Goal: Task Accomplishment & Management: Manage account settings

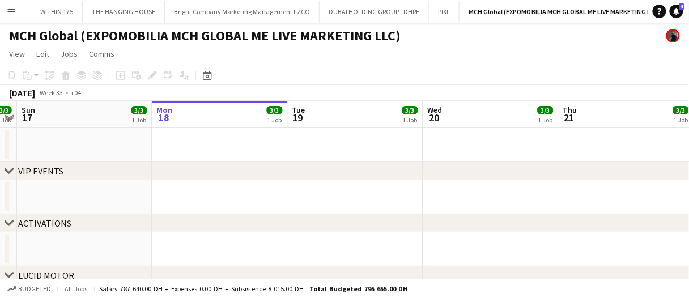
click at [442, 135] on app-date-cell at bounding box center [490, 145] width 135 height 34
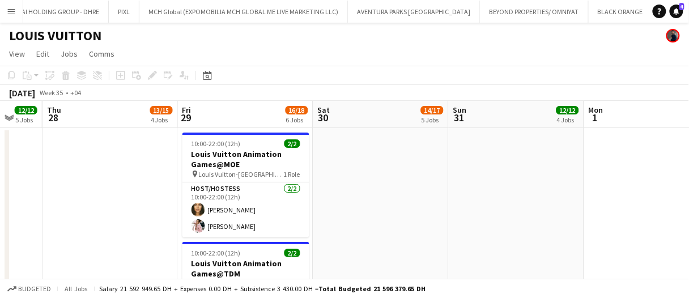
click at [347, 183] on app-date-cell at bounding box center [380, 249] width 135 height 243
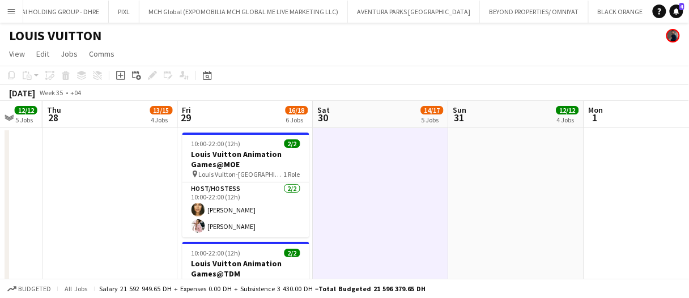
click at [347, 183] on app-date-cell at bounding box center [380, 249] width 135 height 243
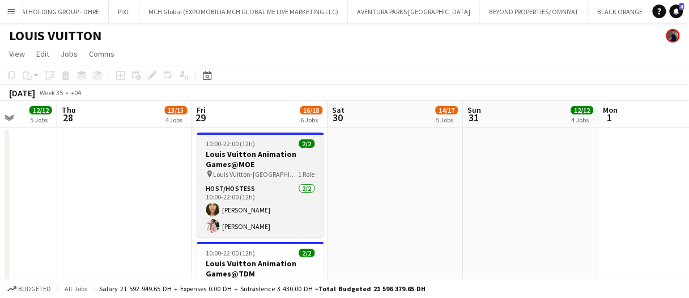
click at [285, 158] on h3 "Louis Vuitton Animation Games@MOE" at bounding box center [260, 159] width 127 height 20
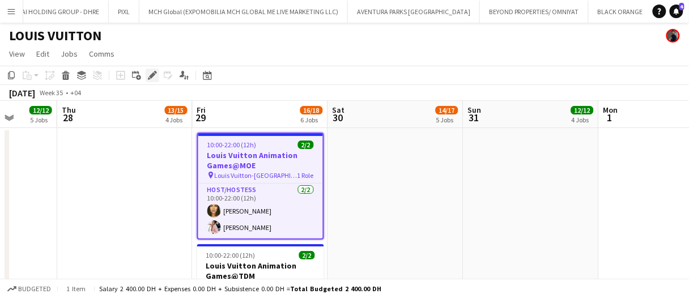
click at [152, 74] on icon at bounding box center [152, 76] width 6 height 6
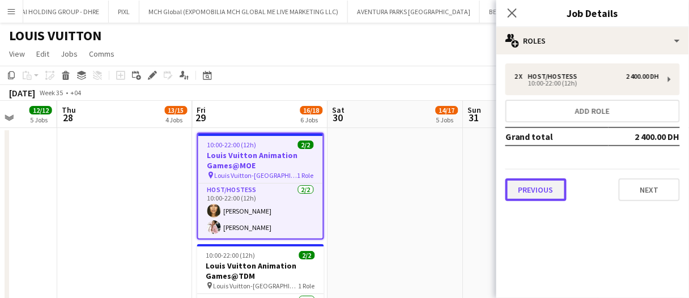
click at [520, 183] on button "Previous" at bounding box center [536, 190] width 61 height 23
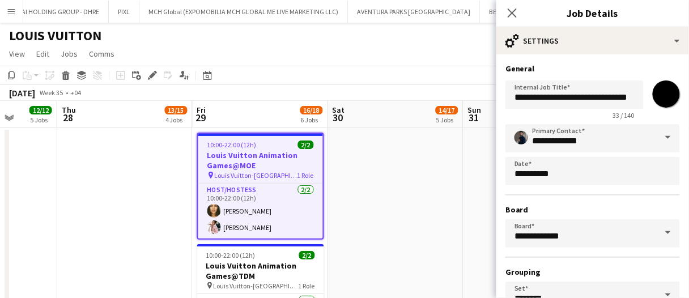
click at [424, 193] on app-date-cell at bounding box center [395, 249] width 135 height 243
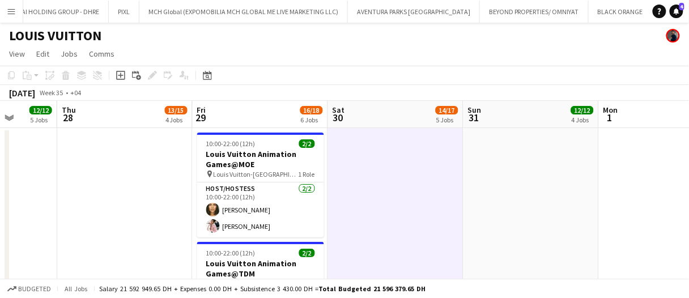
click at [424, 193] on app-date-cell at bounding box center [395, 249] width 135 height 243
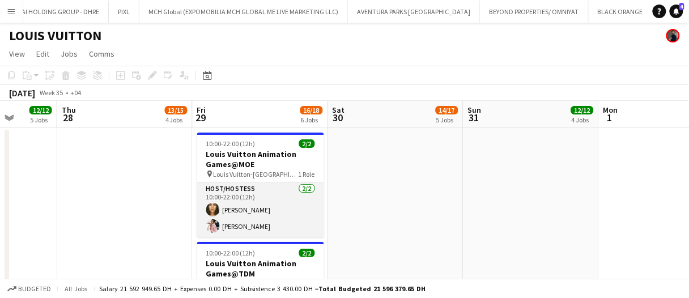
click at [312, 210] on app-card-role "Host/Hostess 2/2 10:00-22:00 (12h) Beatrice Andreea Luna Cafieiro" at bounding box center [260, 209] width 127 height 55
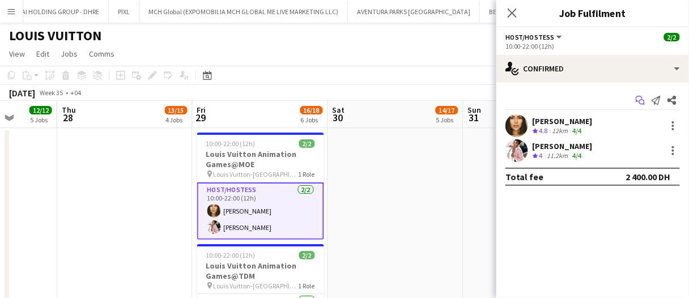
click at [643, 100] on icon at bounding box center [642, 103] width 6 height 6
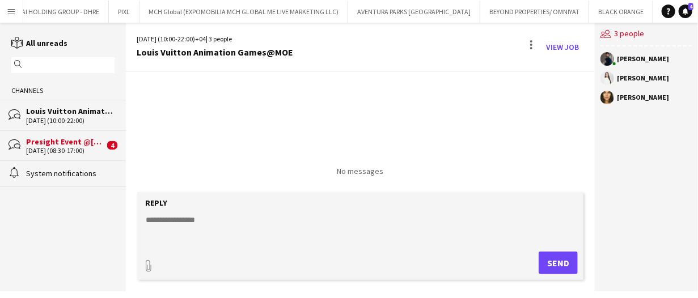
click at [165, 227] on textarea at bounding box center [362, 228] width 435 height 29
type textarea "*"
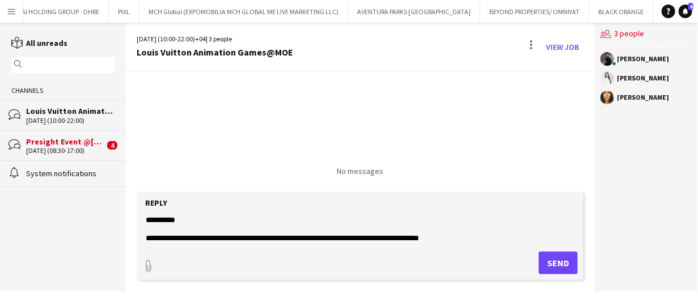
click at [462, 245] on form "**********" at bounding box center [360, 236] width 447 height 88
click at [459, 238] on textarea "**********" at bounding box center [362, 228] width 435 height 29
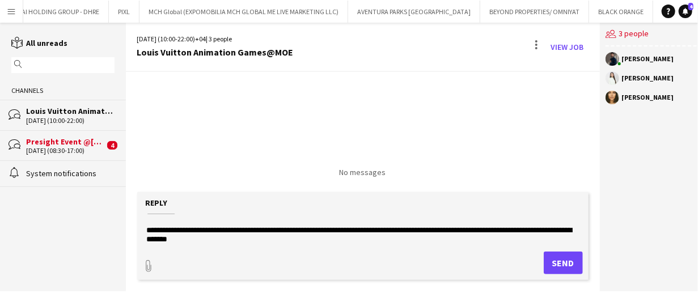
click at [489, 79] on div "No messages" at bounding box center [363, 124] width 474 height 105
click at [223, 236] on textarea "**********" at bounding box center [362, 228] width 435 height 29
type textarea "**********"
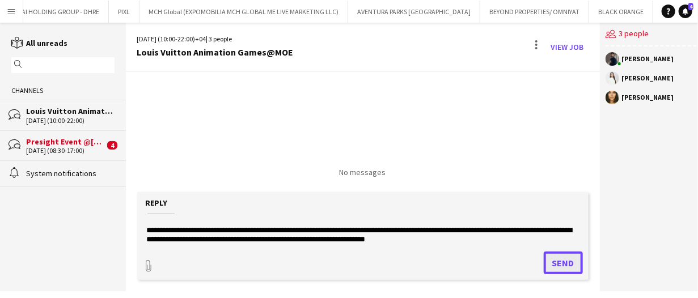
click at [574, 262] on button "Send" at bounding box center [563, 263] width 39 height 23
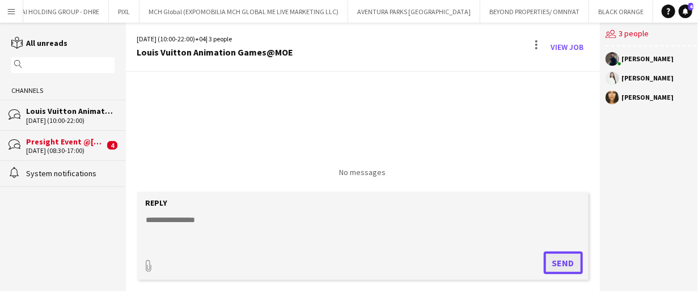
scroll to position [0, 0]
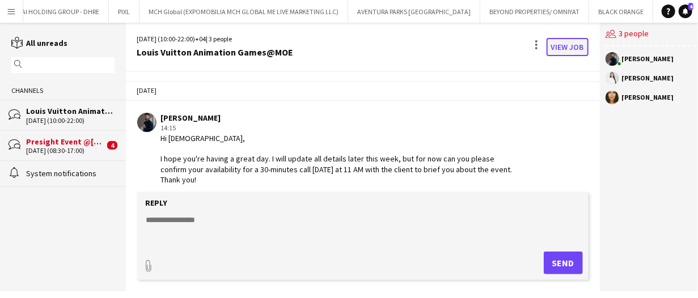
click at [568, 49] on link "View Job" at bounding box center [567, 47] width 42 height 18
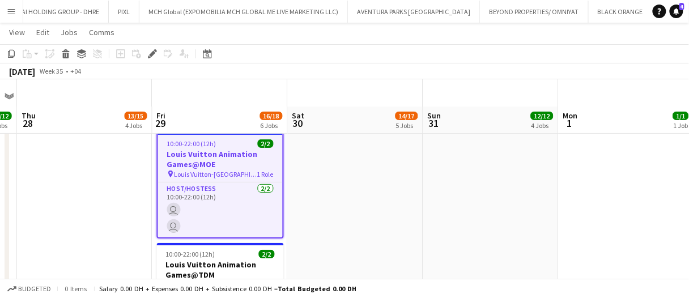
scroll to position [107, 0]
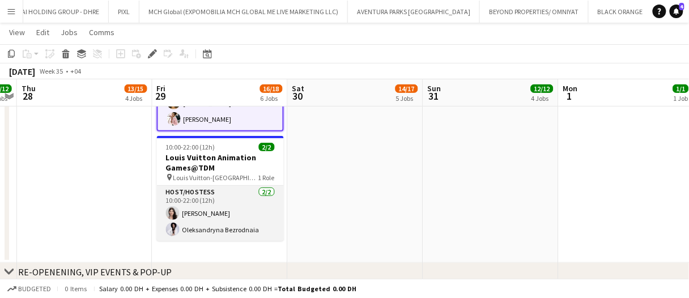
click at [224, 219] on app-card-role "Host/Hostess 2/2 10:00-22:00 (12h) Otilia Sari Oleksandryna Bezrodnaia" at bounding box center [220, 213] width 127 height 55
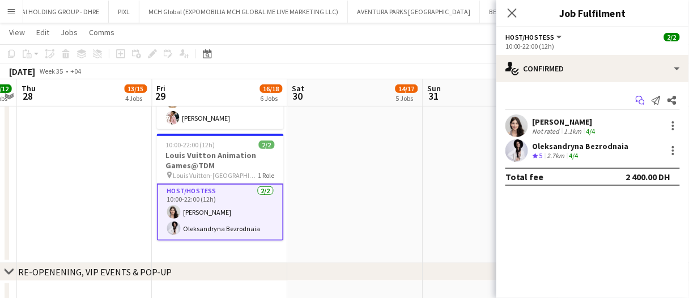
click at [642, 96] on icon "Start chat" at bounding box center [640, 100] width 9 height 9
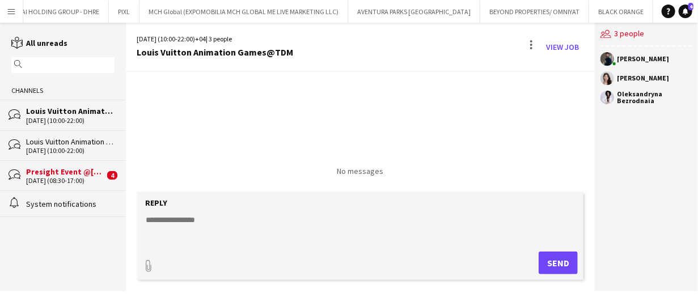
click at [282, 224] on textarea at bounding box center [362, 228] width 435 height 29
paste textarea "**********"
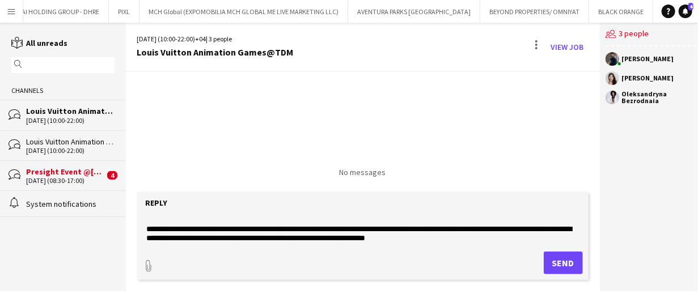
scroll to position [9, 0]
type textarea "**********"
click at [558, 265] on button "Send" at bounding box center [563, 263] width 39 height 23
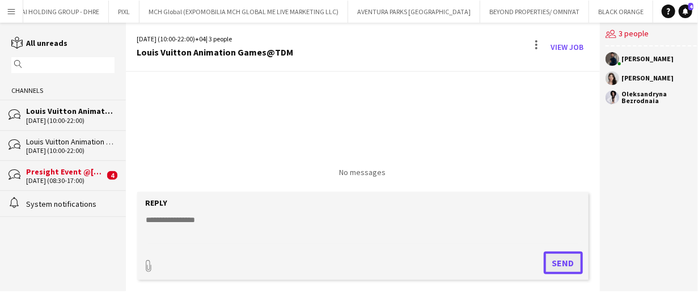
scroll to position [0, 0]
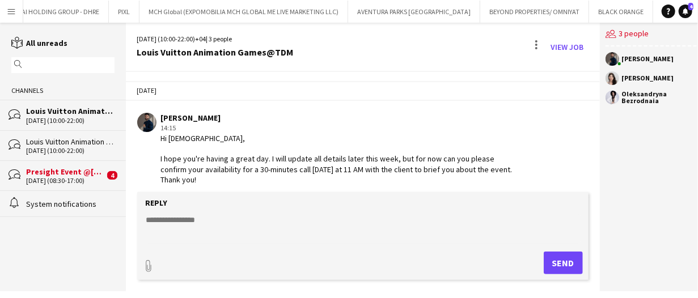
click at [100, 177] on div "18-08-2025 (08:30-17:00)" at bounding box center [65, 181] width 78 height 8
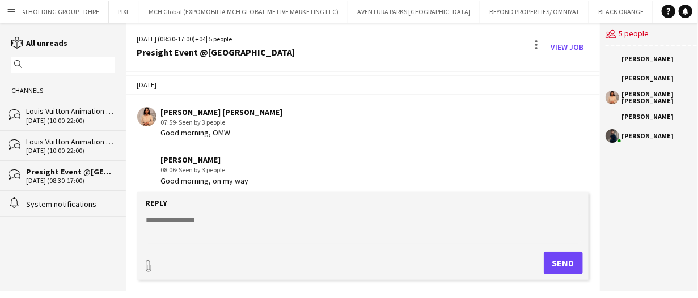
scroll to position [419, 0]
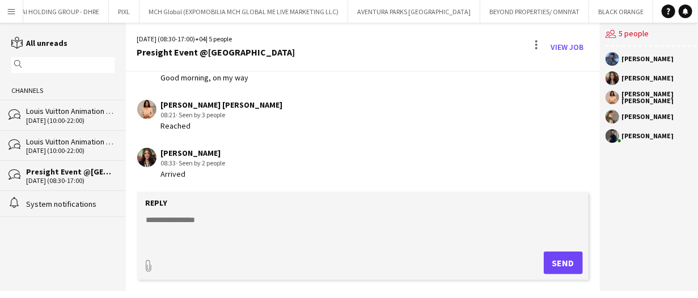
click at [71, 112] on div "Louis Vuitton Animation Games@TDM" at bounding box center [70, 111] width 88 height 10
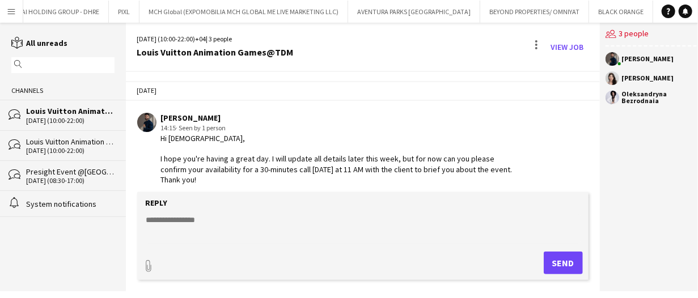
click at [71, 141] on div "Louis Vuitton Animation Games@MOE" at bounding box center [70, 142] width 88 height 10
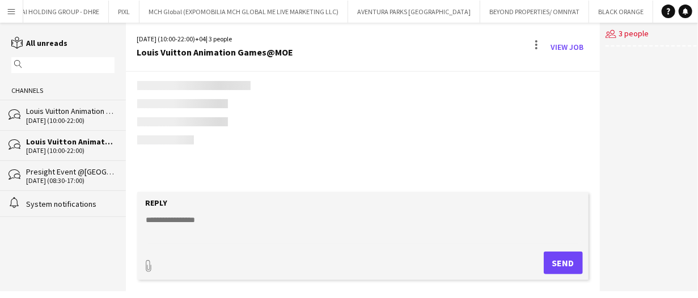
scroll to position [6, 0]
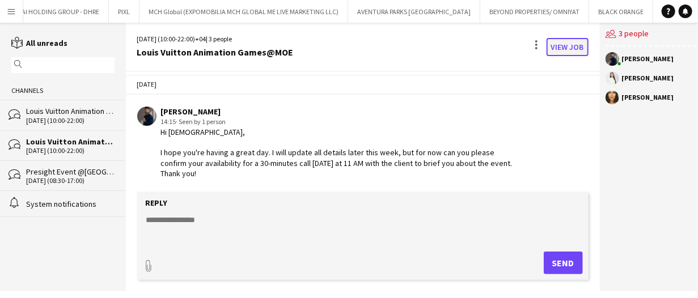
click at [563, 43] on link "View Job" at bounding box center [567, 47] width 42 height 18
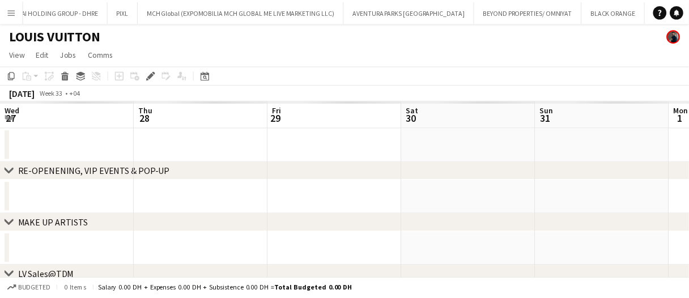
scroll to position [0, 389]
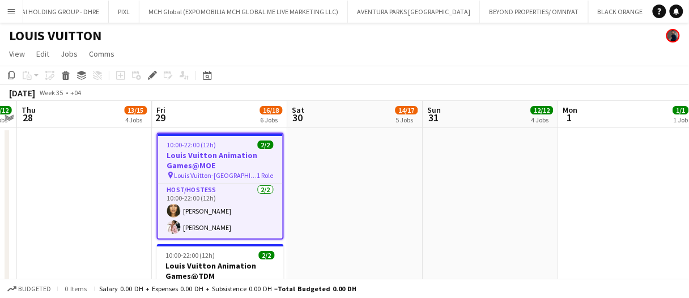
click at [162, 78] on div "Add job Add linked Job Edit Edit linked Job Applicants" at bounding box center [147, 76] width 87 height 14
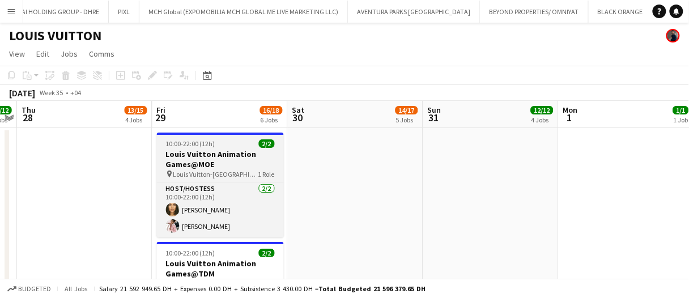
click at [198, 181] on app-job-card "10:00-22:00 (12h) 2/2 Louis Vuitton Animation Games@MOE pin Louis Vuitton-Mall …" at bounding box center [220, 185] width 127 height 105
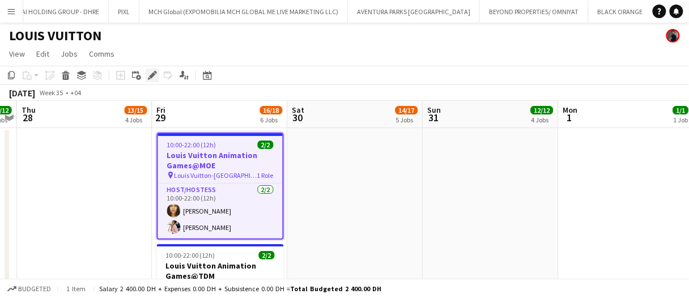
click at [152, 72] on icon "Edit" at bounding box center [152, 75] width 9 height 9
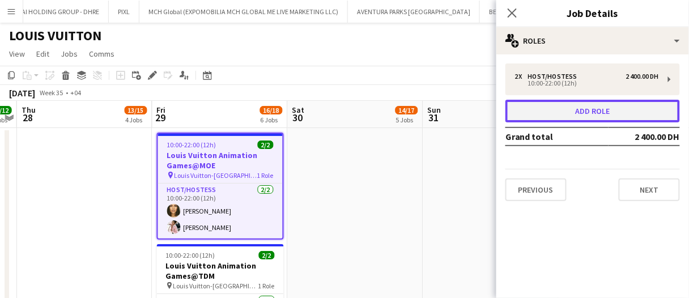
click at [562, 111] on button "Add role" at bounding box center [593, 111] width 175 height 23
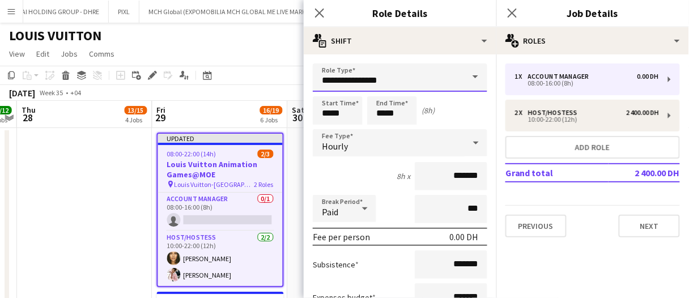
click at [407, 80] on input "**********" at bounding box center [400, 77] width 175 height 28
type input "********"
click at [347, 112] on input "*****" at bounding box center [338, 110] width 50 height 28
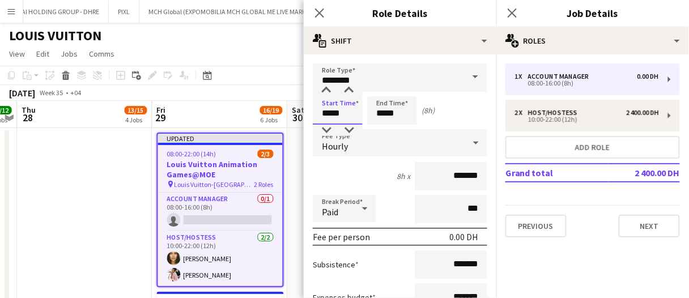
type input "*****"
click at [336, 137] on div "Hourly" at bounding box center [389, 142] width 152 height 27
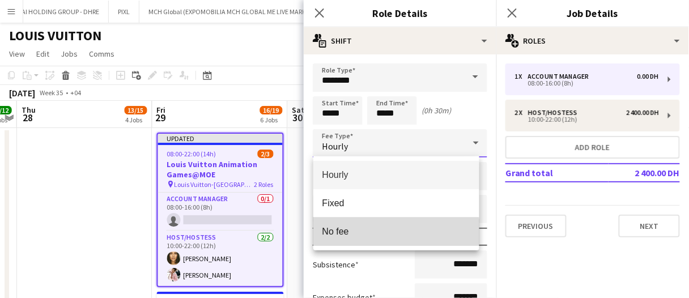
click at [355, 239] on mat-option "No fee" at bounding box center [396, 232] width 166 height 28
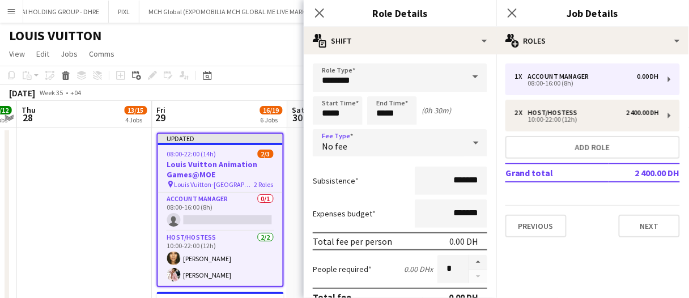
click at [120, 209] on app-date-cell at bounding box center [84, 249] width 135 height 243
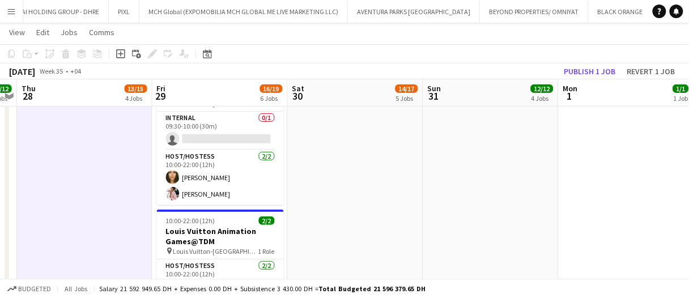
scroll to position [102, 0]
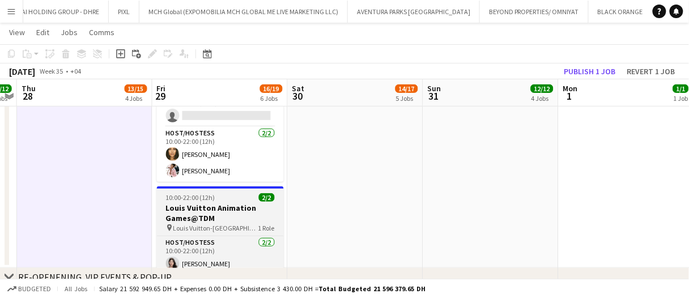
click at [206, 219] on h3 "Louis Vuitton Animation Games@TDM" at bounding box center [220, 213] width 127 height 20
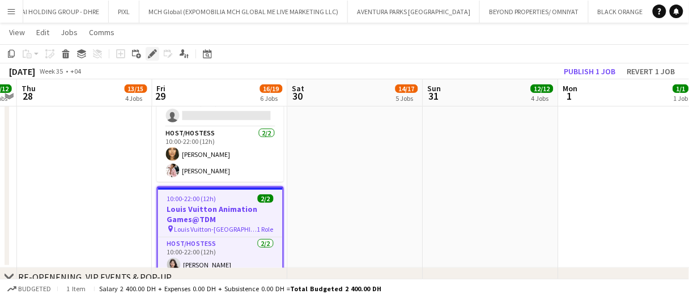
click at [154, 55] on icon "Edit" at bounding box center [152, 53] width 9 height 9
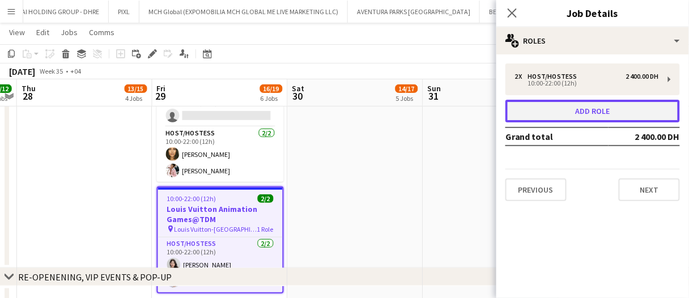
click at [628, 106] on button "Add role" at bounding box center [593, 111] width 175 height 23
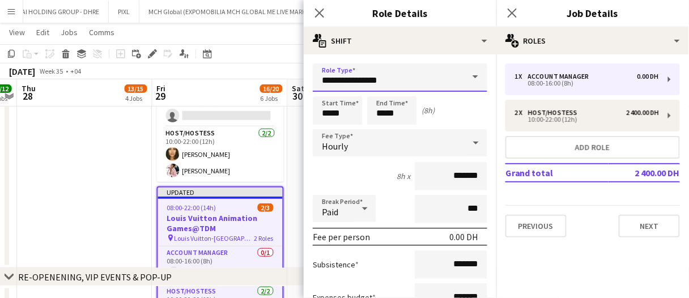
click at [426, 74] on input "**********" at bounding box center [400, 77] width 175 height 28
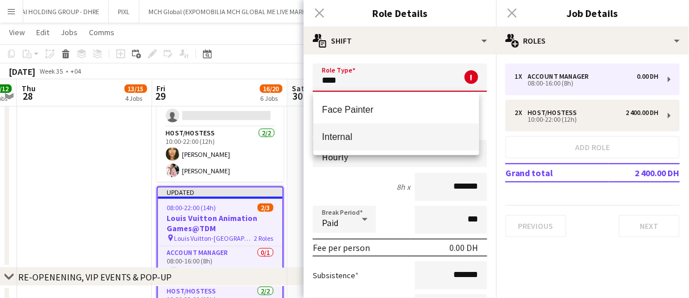
click at [339, 141] on span "Internal" at bounding box center [396, 136] width 148 height 11
type input "********"
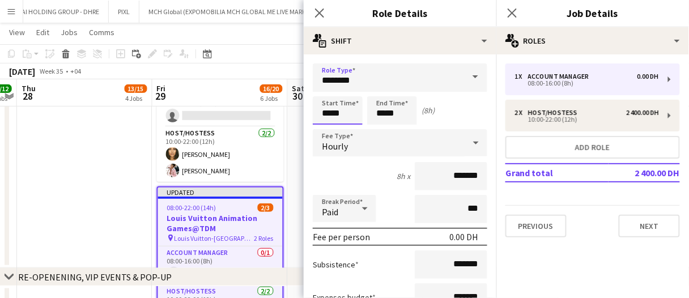
drag, startPoint x: 349, startPoint y: 109, endPoint x: 140, endPoint y: 95, distance: 209.6
type input "*****"
click at [345, 151] on div "Hourly" at bounding box center [389, 142] width 152 height 27
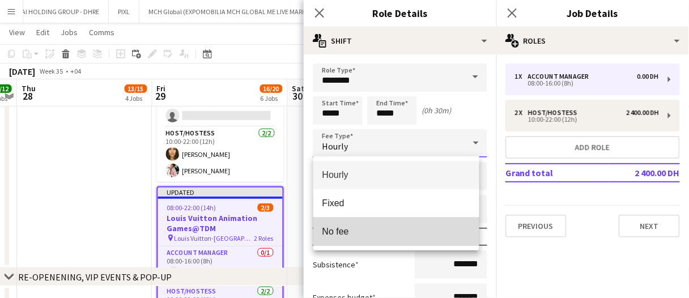
click at [360, 230] on span "No fee" at bounding box center [396, 231] width 148 height 11
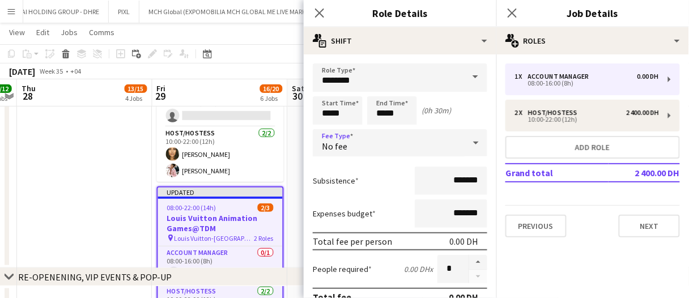
click at [71, 244] on app-date-cell at bounding box center [84, 146] width 135 height 243
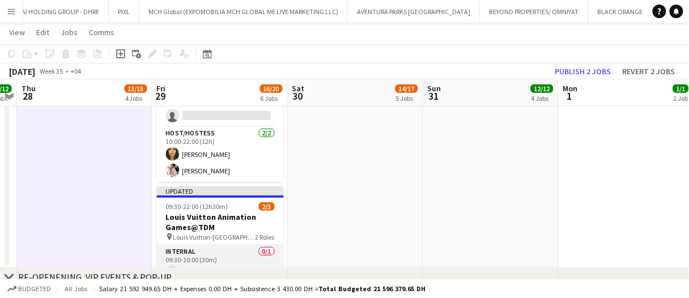
click at [232, 256] on app-card-role "Internal 0/1 09:30-10:00 (30m) single-neutral-actions" at bounding box center [220, 264] width 127 height 39
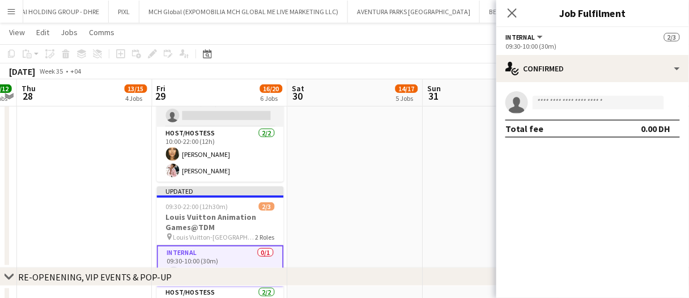
click at [224, 114] on app-card-role "Internal 0/1 09:30-10:00 (30m) single-neutral-actions" at bounding box center [220, 107] width 127 height 39
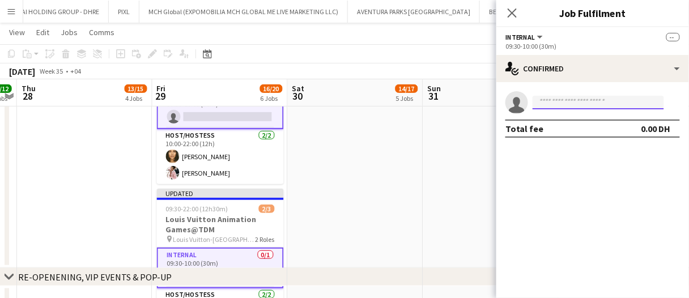
click at [575, 102] on input at bounding box center [598, 103] width 131 height 14
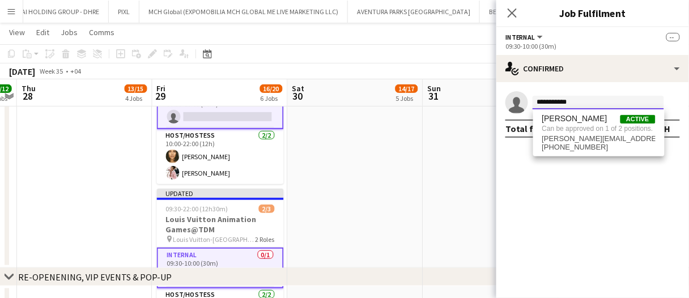
type input "**********"
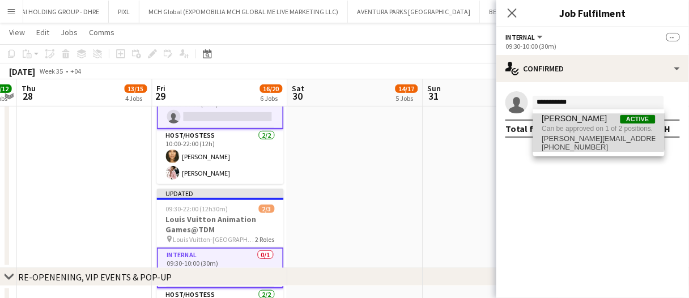
click at [570, 122] on span "Mohamed STAFF" at bounding box center [574, 119] width 65 height 10
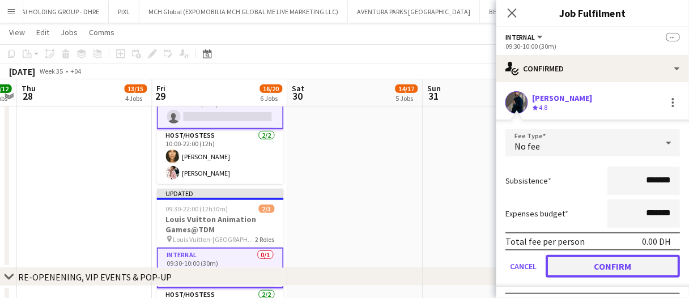
click at [625, 266] on button "Confirm" at bounding box center [613, 266] width 134 height 23
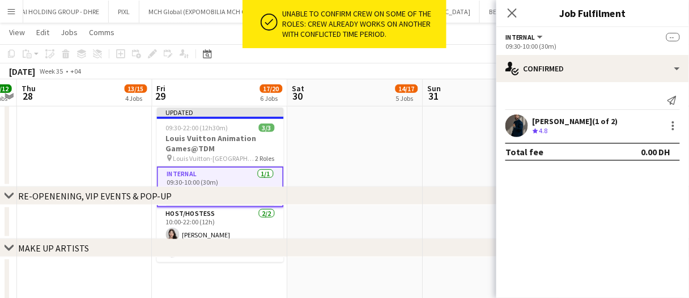
scroll to position [183, 0]
click at [332, 143] on app-date-cell at bounding box center [355, 65] width 135 height 243
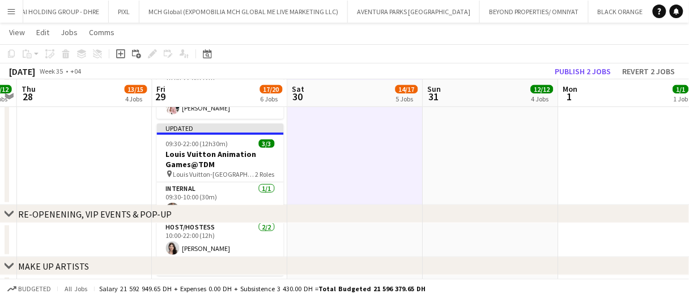
scroll to position [165, 0]
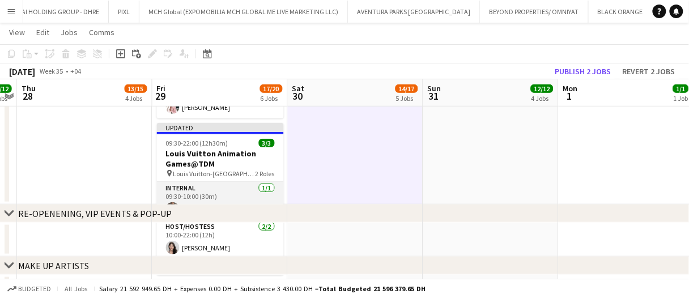
click at [225, 190] on app-card-role "Internal 1/1 09:30-10:00 (30m) Mohamed STAFF" at bounding box center [220, 201] width 127 height 39
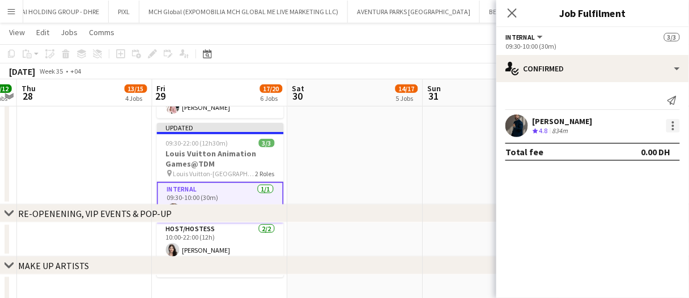
click at [675, 126] on div at bounding box center [674, 126] width 14 height 14
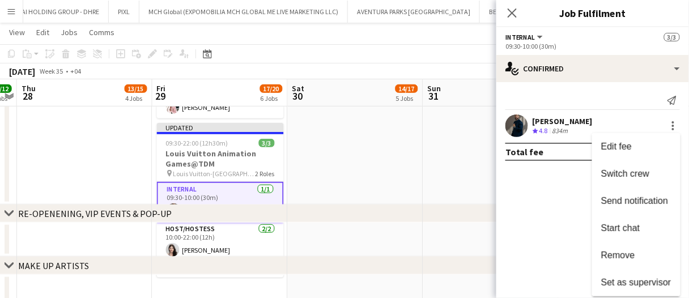
click at [551, 73] on div at bounding box center [344, 149] width 689 height 298
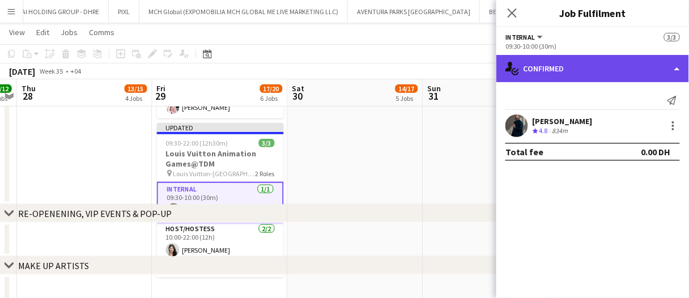
click at [568, 75] on div "single-neutral-actions-check-2 Confirmed" at bounding box center [592, 68] width 193 height 27
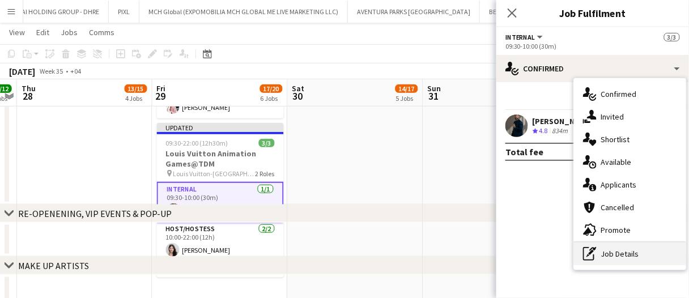
click at [605, 251] on div "pen-write Job Details" at bounding box center [630, 254] width 112 height 23
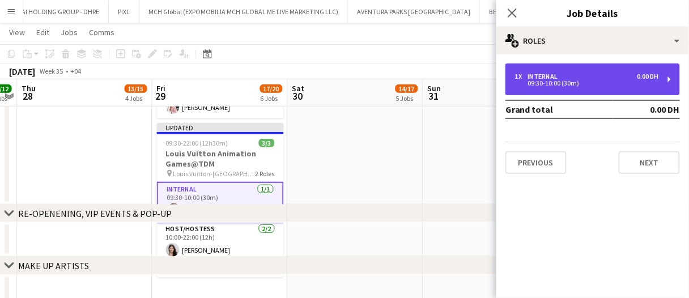
click at [560, 86] on div "09:30-10:00 (30m)" at bounding box center [587, 83] width 145 height 6
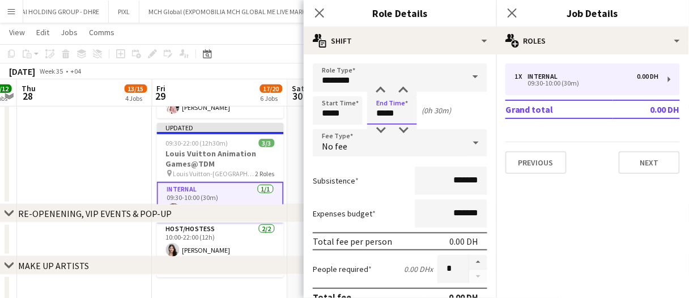
click at [385, 114] on input "*****" at bounding box center [392, 110] width 50 height 28
click at [404, 113] on input "*****" at bounding box center [392, 110] width 50 height 28
type input "*****"
click at [291, 162] on app-date-cell at bounding box center [355, 82] width 135 height 243
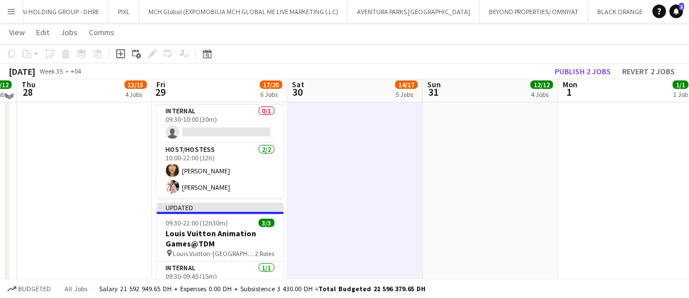
scroll to position [82, 0]
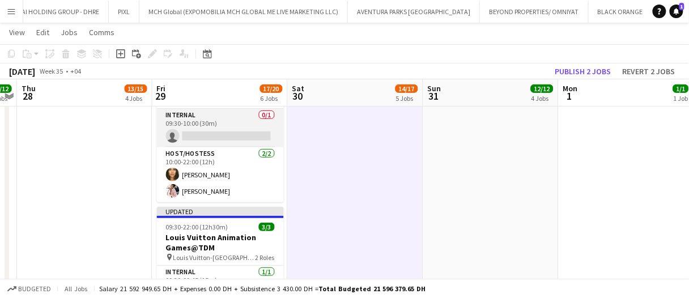
click at [235, 131] on app-card-role "Internal 0/1 09:30-10:00 (30m) single-neutral-actions" at bounding box center [220, 128] width 127 height 39
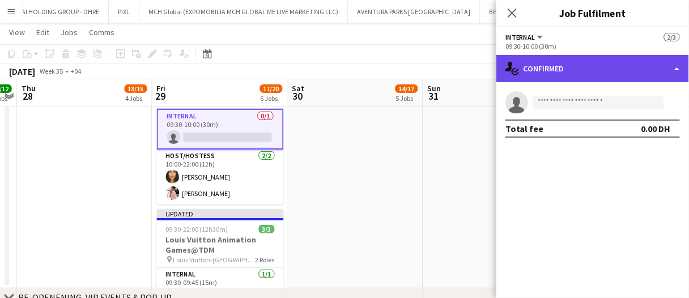
click at [559, 57] on div "single-neutral-actions-check-2 Confirmed" at bounding box center [592, 68] width 193 height 27
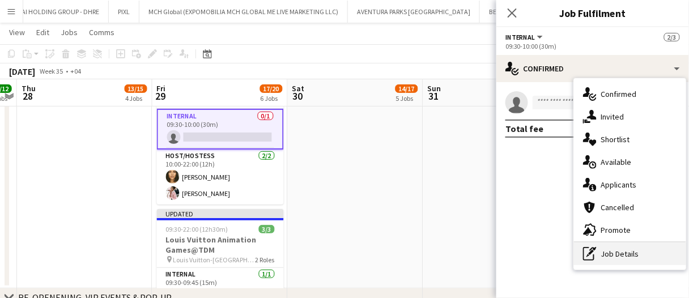
click at [595, 250] on icon at bounding box center [593, 249] width 7 height 4
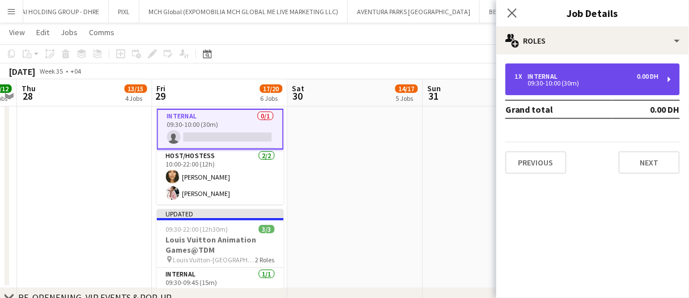
click at [559, 80] on div "09:30-10:00 (30m)" at bounding box center [587, 83] width 145 height 6
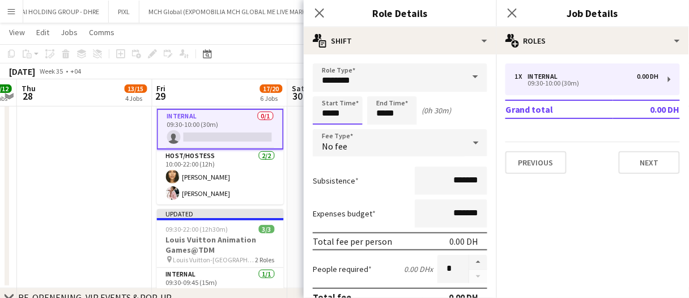
click at [345, 116] on input "*****" at bounding box center [338, 110] width 50 height 28
type input "*****"
click at [105, 165] on app-date-cell at bounding box center [84, 166] width 135 height 243
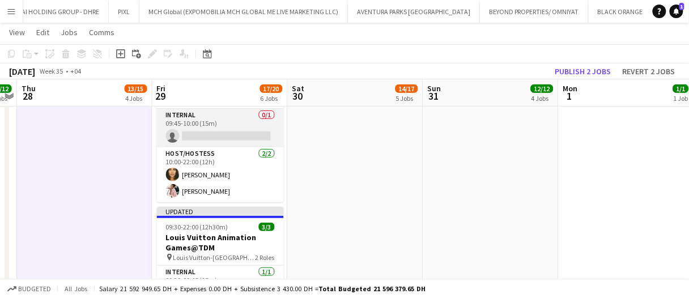
click at [195, 129] on app-card-role "Internal 0/1 09:45-10:00 (15m) single-neutral-actions" at bounding box center [220, 128] width 127 height 39
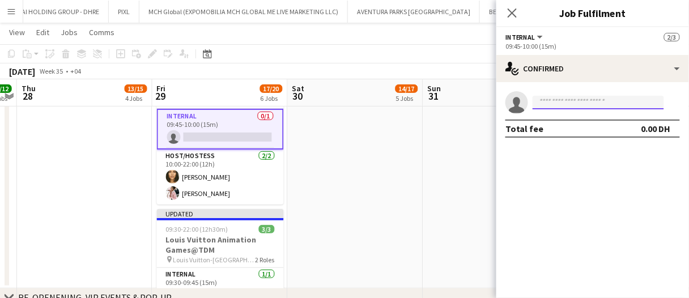
click at [587, 98] on input at bounding box center [598, 103] width 131 height 14
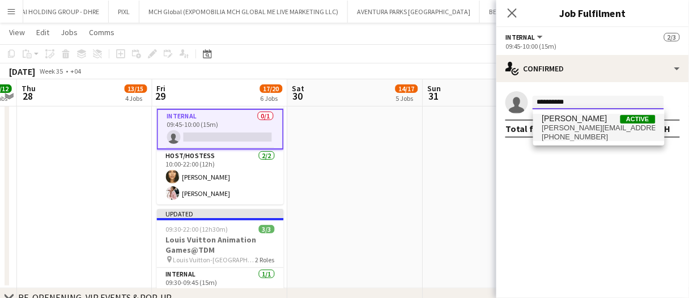
type input "**********"
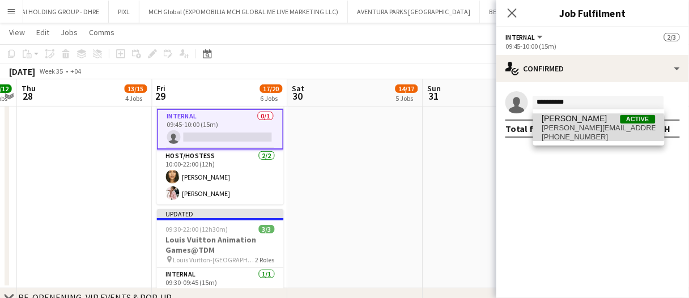
click at [571, 128] on span "mohammed.arafa99@gmail.com" at bounding box center [598, 128] width 113 height 9
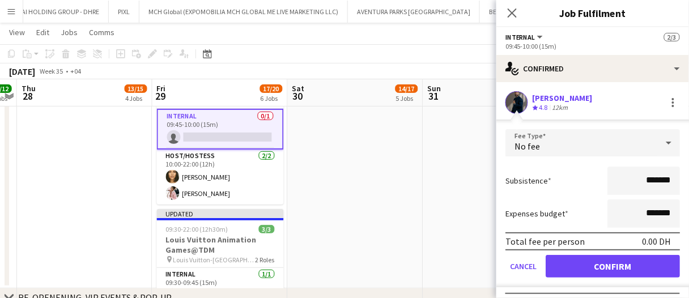
click button "Confirm" at bounding box center [613, 266] width 134 height 23
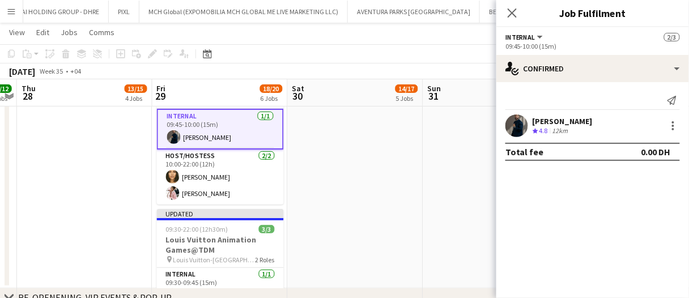
click at [453, 134] on app-date-cell at bounding box center [490, 166] width 135 height 243
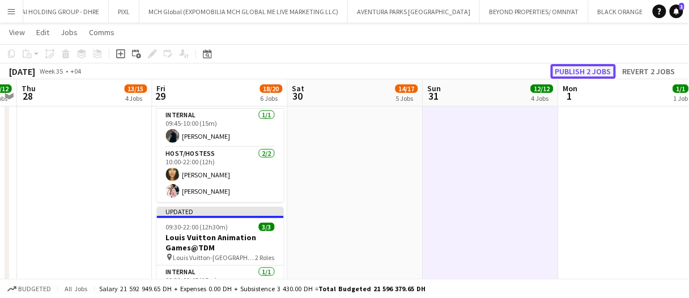
click at [609, 69] on button "Publish 2 jobs" at bounding box center [583, 71] width 65 height 15
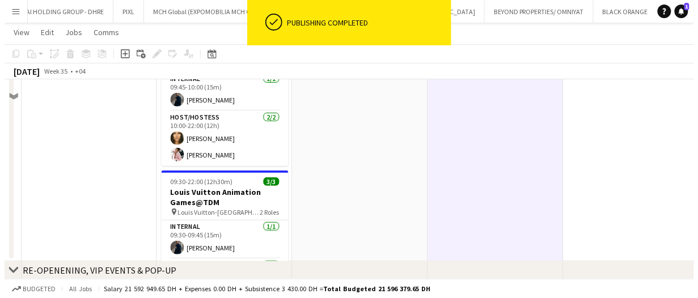
scroll to position [0, 0]
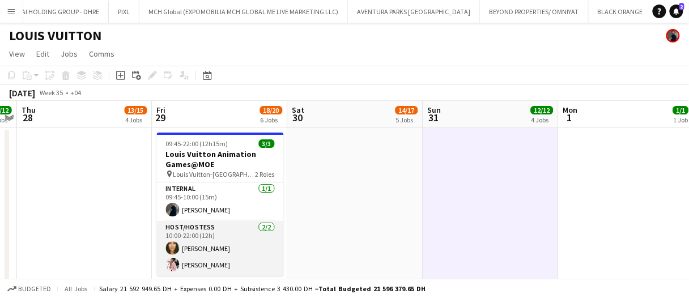
click at [188, 229] on app-card-role "Host/Hostess 2/2 10:00-22:00 (12h) Beatrice Andreea Luna Cafieiro" at bounding box center [220, 248] width 127 height 55
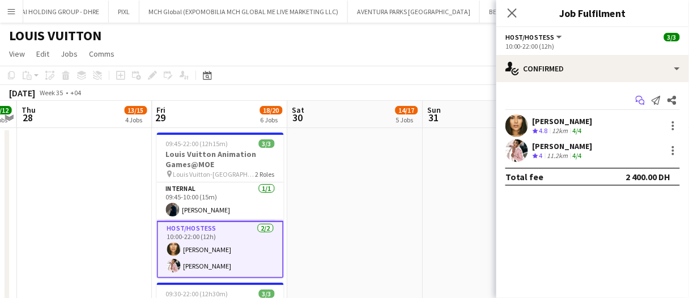
click at [644, 103] on icon "Start chat" at bounding box center [640, 100] width 9 height 9
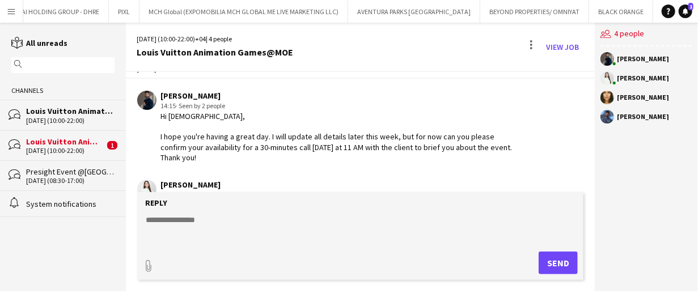
scroll to position [75, 0]
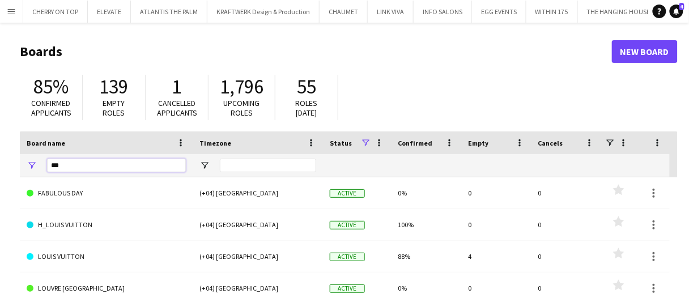
drag, startPoint x: 103, startPoint y: 168, endPoint x: 0, endPoint y: 146, distance: 104.8
click at [0, 146] on main "Boards New Board 85% Confirmed applicants 139 Empty roles 1 Cancelled applicant…" at bounding box center [344, 227] width 689 height 409
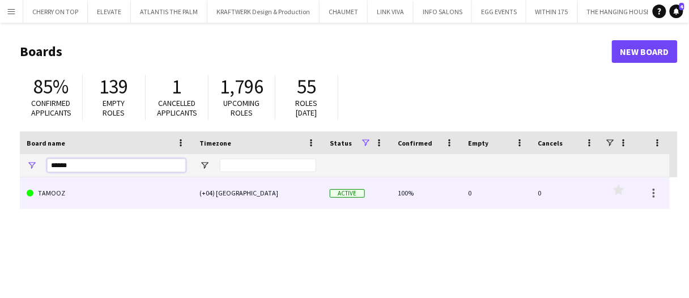
type input "******"
click at [92, 197] on link "TAMOOZ" at bounding box center [106, 193] width 159 height 32
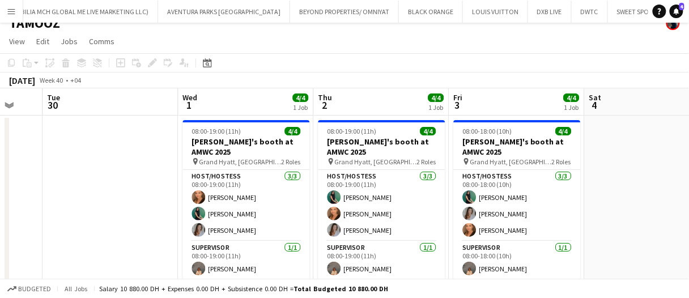
scroll to position [14, 0]
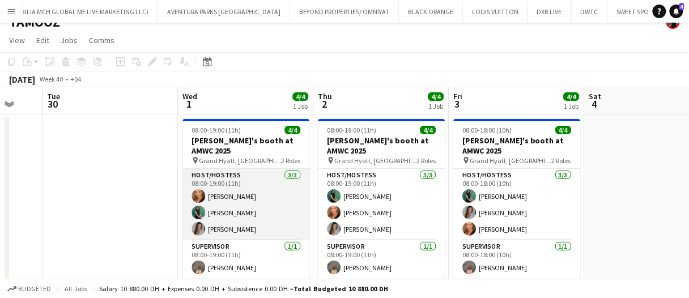
click at [236, 189] on app-card-role "Host/Hostess [DATE] 08:00-19:00 (11h) [PERSON_NAME] [PERSON_NAME] [PERSON_NAME]" at bounding box center [246, 204] width 127 height 71
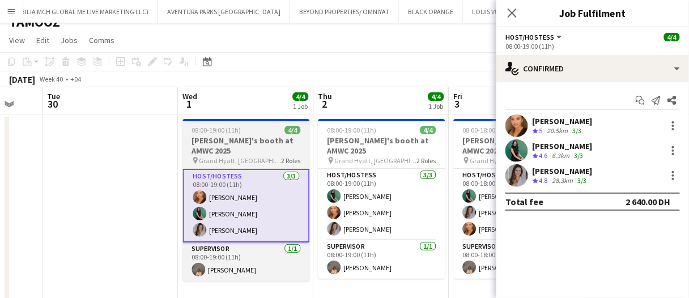
click at [256, 154] on h3 "[PERSON_NAME]'s booth at AMWC 2025" at bounding box center [246, 145] width 127 height 20
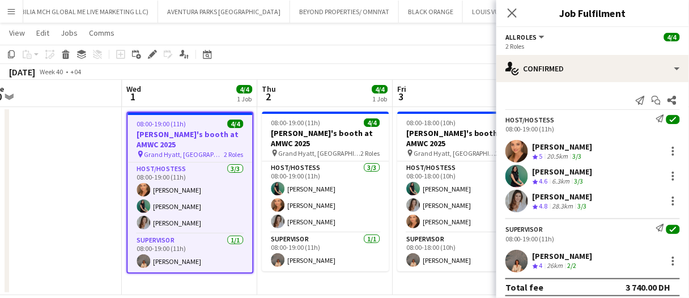
scroll to position [22, 0]
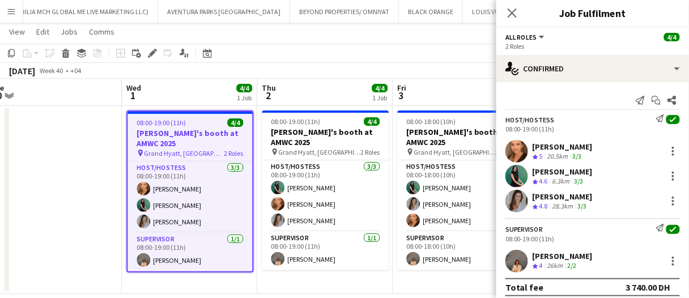
click at [537, 155] on icon "Crew rating" at bounding box center [536, 157] width 6 height 6
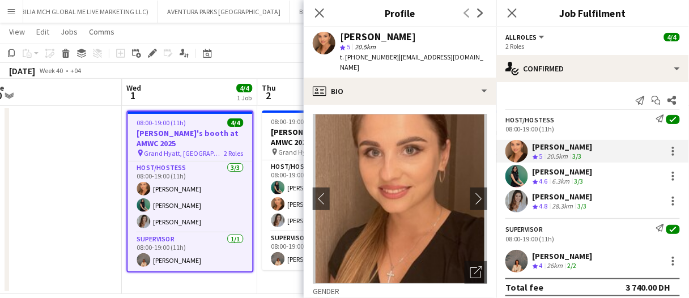
drag, startPoint x: 432, startPoint y: 37, endPoint x: 338, endPoint y: 32, distance: 94.8
click at [338, 32] on div "[PERSON_NAME] star 5 20.5km t. [PHONE_NUMBER] | [EMAIL_ADDRESS][DOMAIN_NAME]" at bounding box center [400, 52] width 193 height 50
copy div "[PERSON_NAME]"
drag, startPoint x: 397, startPoint y: 56, endPoint x: 404, endPoint y: 64, distance: 10.5
click at [404, 64] on div "t. [PHONE_NUMBER] | [EMAIL_ADDRESS][DOMAIN_NAME]" at bounding box center [413, 62] width 147 height 20
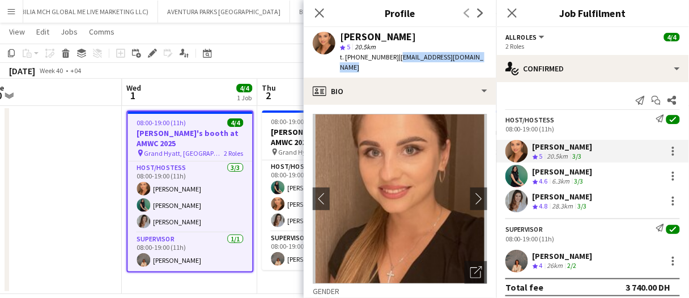
drag, startPoint x: 396, startPoint y: 57, endPoint x: 404, endPoint y: 68, distance: 13.8
click at [404, 68] on div "t. [PHONE_NUMBER] | [EMAIL_ADDRESS][DOMAIN_NAME]" at bounding box center [413, 62] width 147 height 20
copy span "[EMAIL_ADDRESS][DOMAIN_NAME]"
click at [590, 168] on div "Zineb Seghier Crew rating 4.6 6.3km 3/3" at bounding box center [592, 176] width 193 height 23
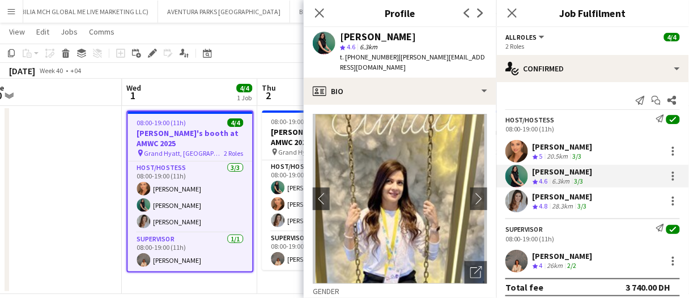
drag, startPoint x: 411, startPoint y: 35, endPoint x: 340, endPoint y: 36, distance: 70.9
click at [340, 36] on div "[PERSON_NAME]" at bounding box center [413, 37] width 147 height 10
copy div "[PERSON_NAME]"
drag, startPoint x: 461, startPoint y: 57, endPoint x: 393, endPoint y: 56, distance: 68.0
click at [393, 56] on div "[PERSON_NAME] star 4.6 6.3km t. [PHONE_NUMBER] | [PERSON_NAME][EMAIL_ADDRESS][D…" at bounding box center [400, 52] width 193 height 50
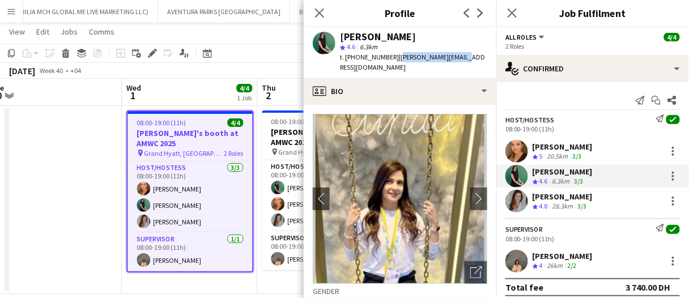
copy span "[PERSON_NAME][EMAIL_ADDRESS][DOMAIN_NAME]"
click at [583, 210] on div "3/3" at bounding box center [583, 207] width 14 height 10
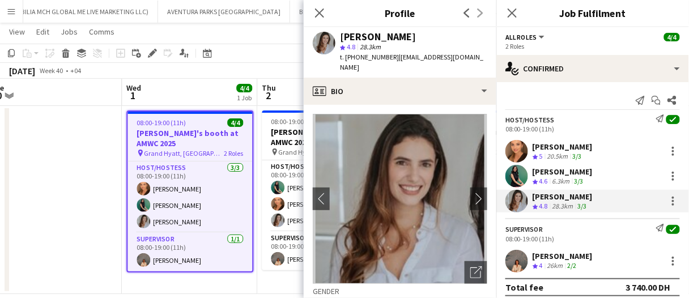
drag, startPoint x: 428, startPoint y: 35, endPoint x: 343, endPoint y: 36, distance: 85.6
click at [343, 36] on div "[PERSON_NAME]" at bounding box center [413, 37] width 147 height 10
copy div "[PERSON_NAME]"
drag, startPoint x: 482, startPoint y: 58, endPoint x: 400, endPoint y: 61, distance: 82.3
click at [400, 61] on div "[PERSON_NAME] star 4.8 28.3km t. [PHONE_NUMBER] | [EMAIL_ADDRESS][DOMAIN_NAME]" at bounding box center [400, 52] width 193 height 50
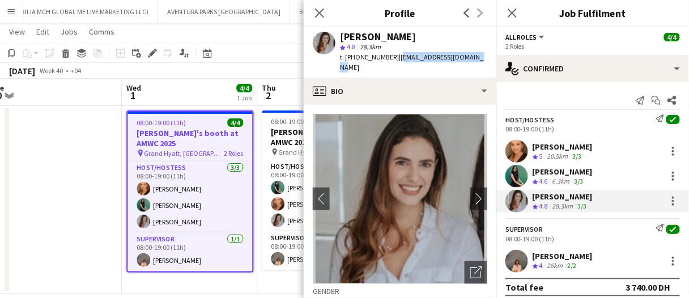
click at [398, 59] on span "| [EMAIL_ADDRESS][DOMAIN_NAME]" at bounding box center [411, 62] width 143 height 19
copy span "[EMAIL_ADDRESS][DOMAIN_NAME]"
click at [553, 262] on div "26km" at bounding box center [555, 266] width 20 height 10
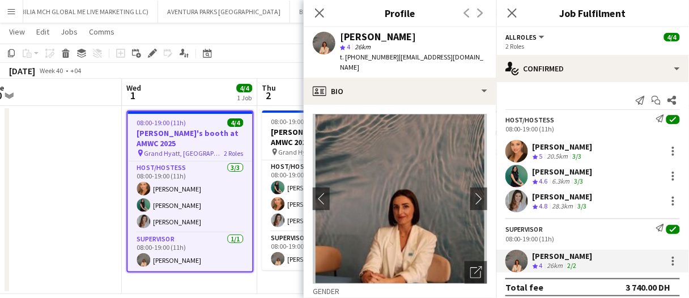
drag, startPoint x: 407, startPoint y: 39, endPoint x: 338, endPoint y: 37, distance: 68.6
click at [338, 37] on div "[PERSON_NAME] star 4 26km t. [PHONE_NUMBER] | [EMAIL_ADDRESS][DOMAIN_NAME]" at bounding box center [400, 52] width 193 height 50
copy div "[PERSON_NAME]"
drag, startPoint x: 454, startPoint y: 54, endPoint x: 396, endPoint y: 60, distance: 58.6
click at [396, 60] on div "[PERSON_NAME] star 4 26km t. [PHONE_NUMBER] | [EMAIL_ADDRESS][DOMAIN_NAME]" at bounding box center [400, 52] width 193 height 50
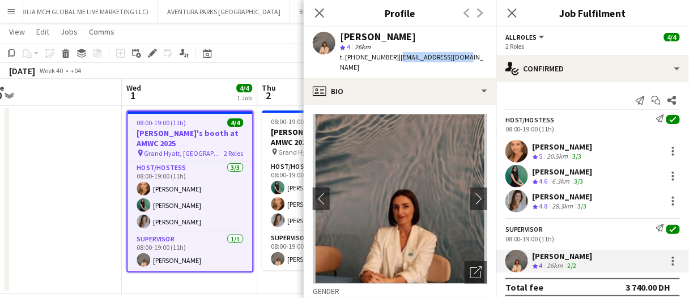
click at [393, 56] on span "| [EMAIL_ADDRESS][DOMAIN_NAME]" at bounding box center [411, 62] width 143 height 19
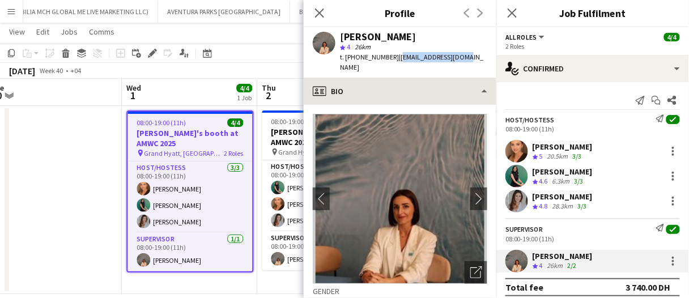
copy span "[EMAIL_ADDRESS][DOMAIN_NAME]"
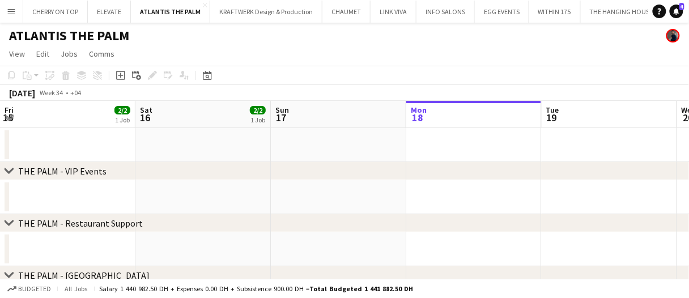
scroll to position [0, 549]
